Goal: Task Accomplishment & Management: Manage account settings

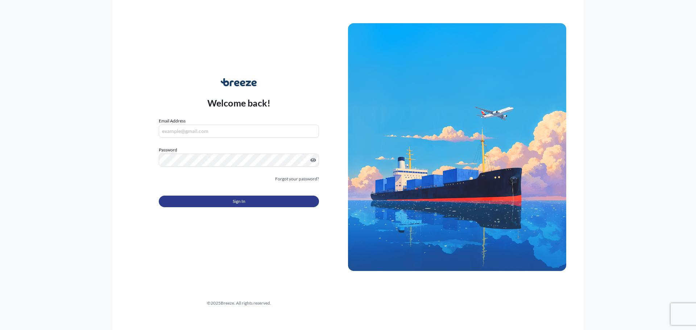
type input "[PERSON_NAME][EMAIL_ADDRESS][PERSON_NAME][DOMAIN_NAME]"
click at [282, 202] on button "Sign In" at bounding box center [239, 202] width 160 height 12
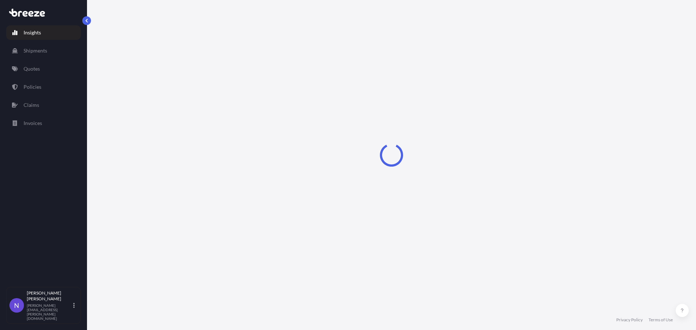
select select "2025"
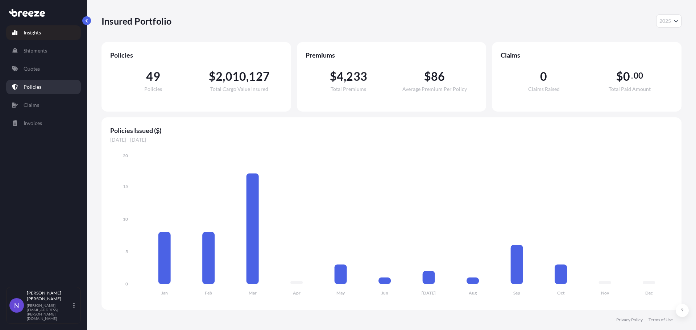
click at [45, 87] on link "Policies" at bounding box center [43, 87] width 75 height 15
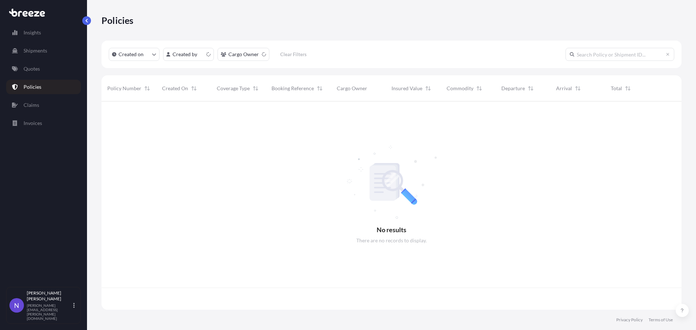
scroll to position [207, 575]
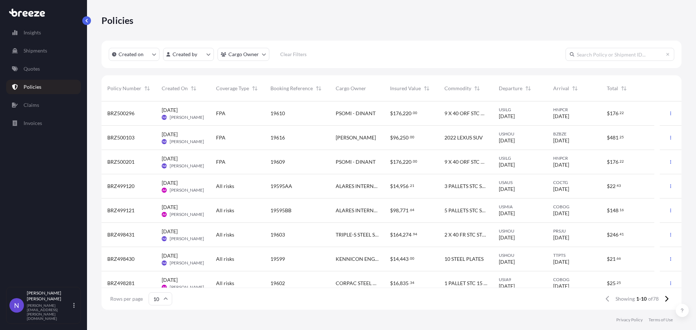
click at [329, 111] on div "19610" at bounding box center [297, 114] width 65 height 24
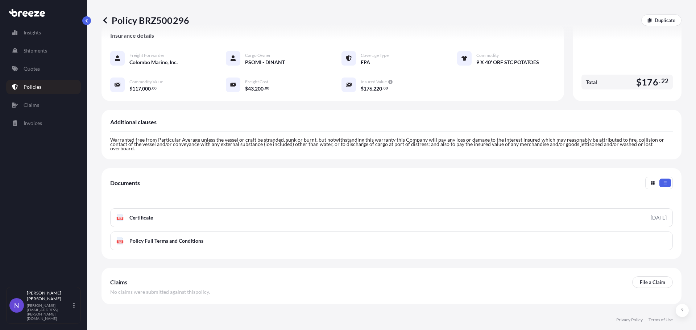
scroll to position [157, 0]
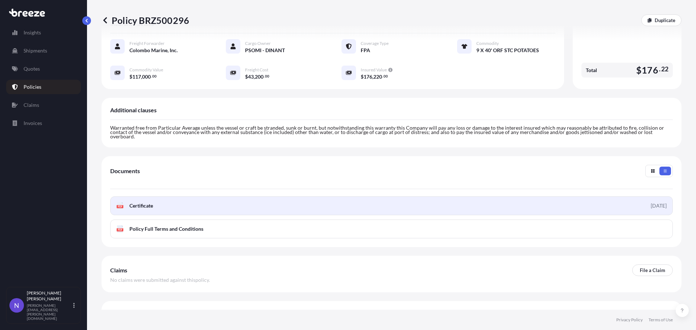
click at [310, 197] on link "PDF Certificate [DATE]" at bounding box center [391, 206] width 563 height 19
